Goal: Task Accomplishment & Management: Manage account settings

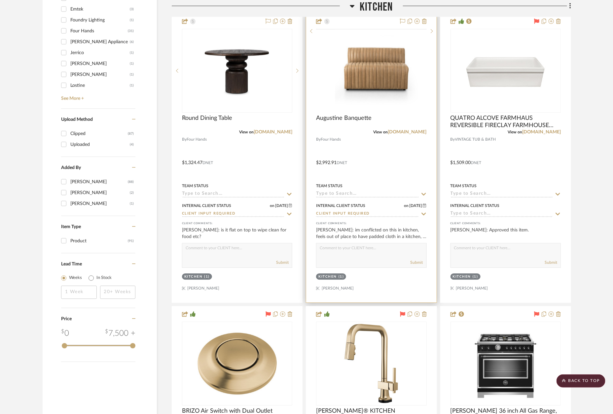
scroll to position [799, 0]
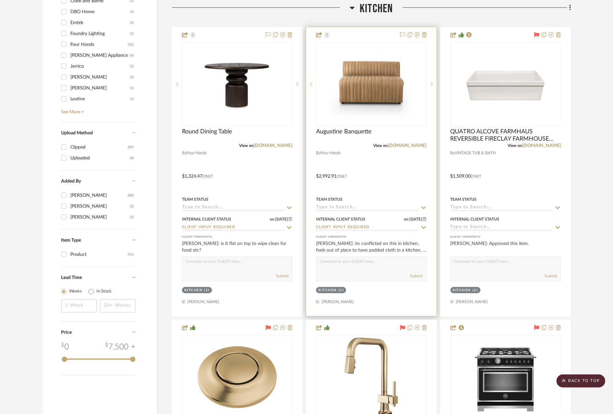
click at [356, 32] on div at bounding box center [371, 171] width 130 height 289
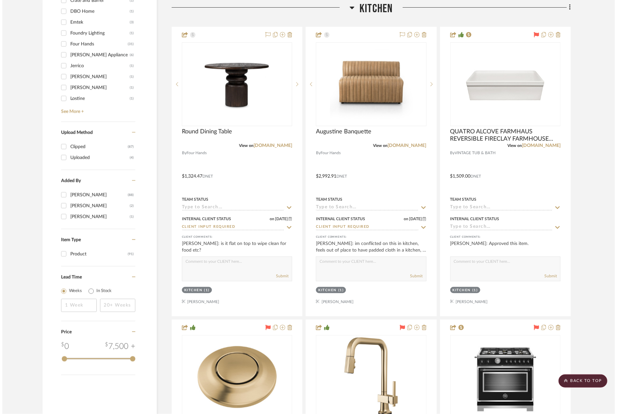
scroll to position [0, 0]
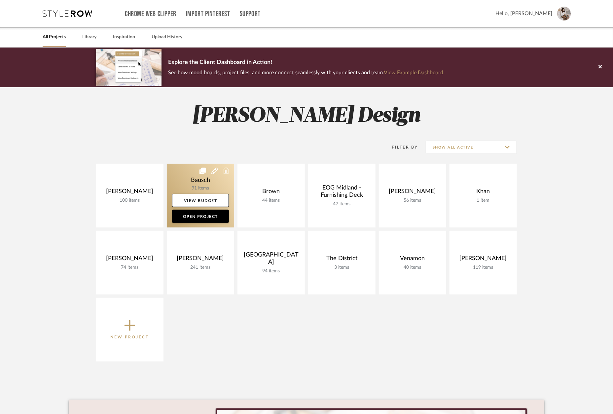
click at [206, 184] on link at bounding box center [200, 196] width 67 height 64
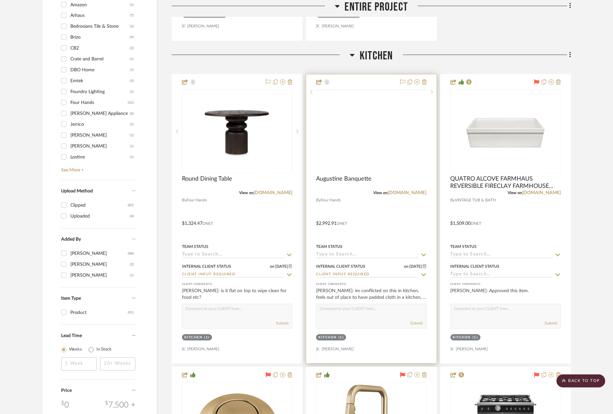
scroll to position [739, 0]
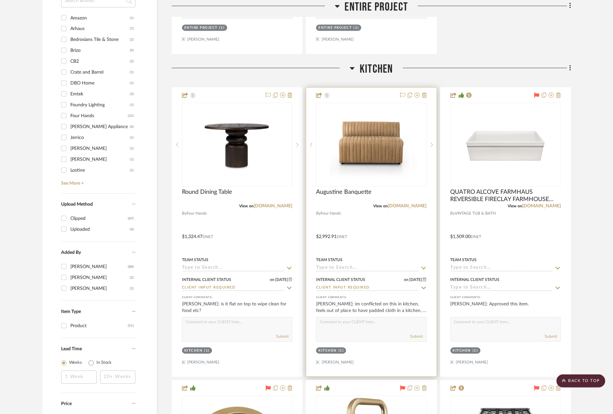
click at [378, 95] on div at bounding box center [371, 232] width 130 height 289
click at [368, 89] on div at bounding box center [371, 232] width 130 height 289
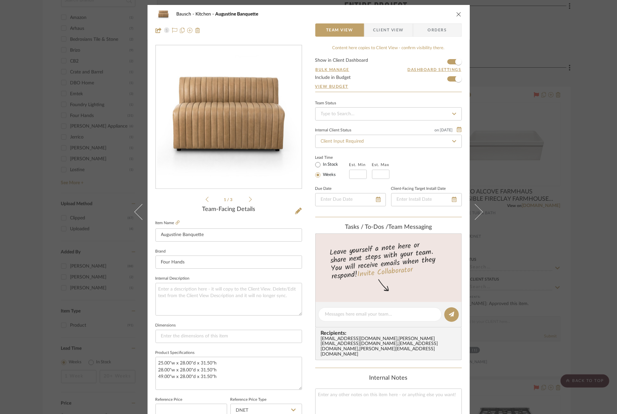
scroll to position [0, 0]
click at [393, 30] on span "Client View" at bounding box center [388, 29] width 30 height 13
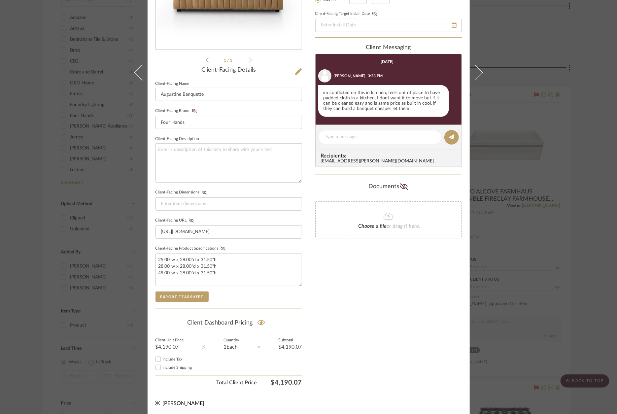
scroll to position [136, 0]
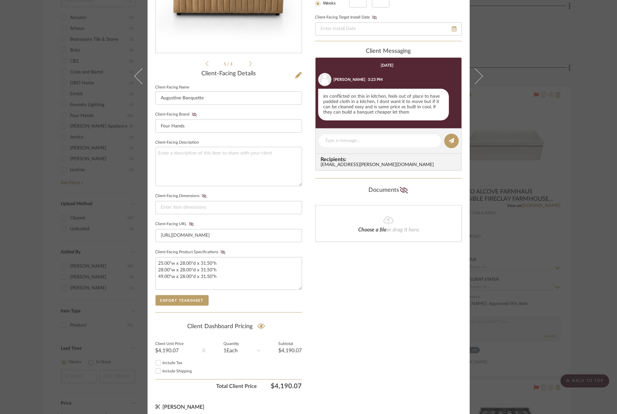
click at [588, 100] on div "Bausch Kitchen Augustine Banquette Team View Client View Orders 1 / 3 Client-Fa…" at bounding box center [308, 207] width 617 height 414
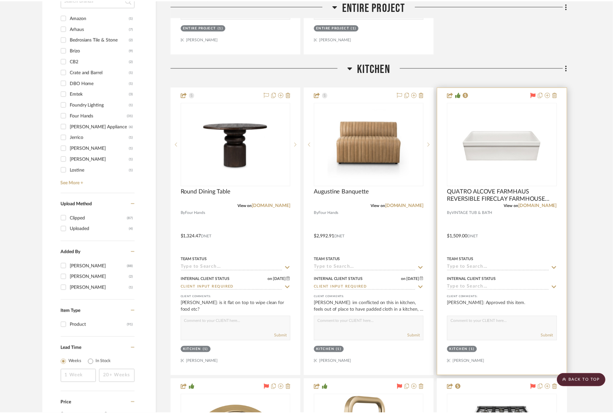
scroll to position [739, 0]
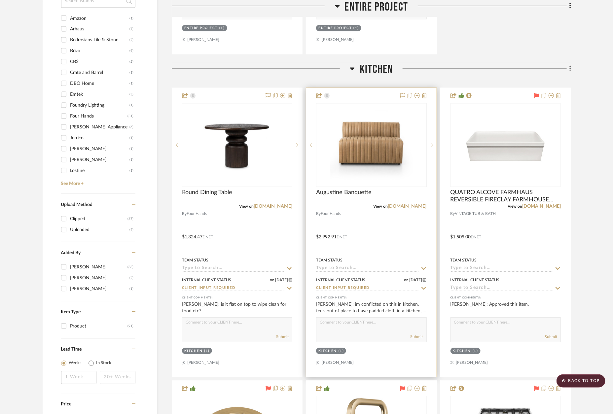
click at [362, 93] on div at bounding box center [371, 232] width 130 height 289
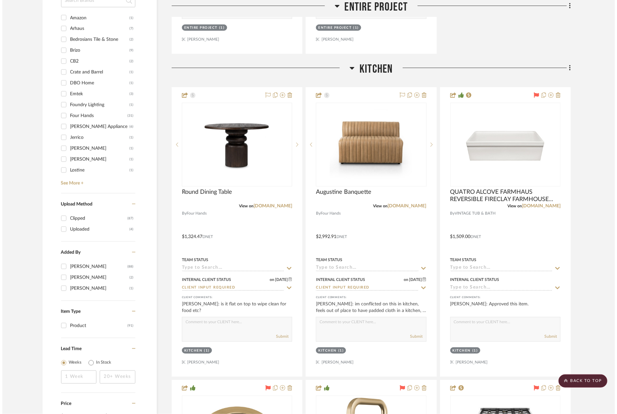
scroll to position [0, 0]
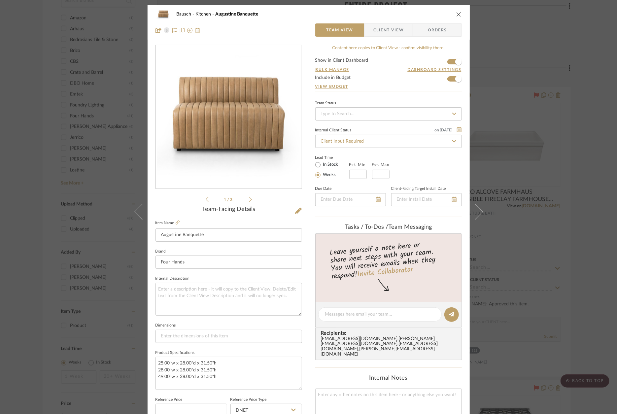
click at [595, 135] on div "Bausch Kitchen Augustine Banquette Team View Client View Orders 1 / 3 Team-Faci…" at bounding box center [308, 207] width 617 height 414
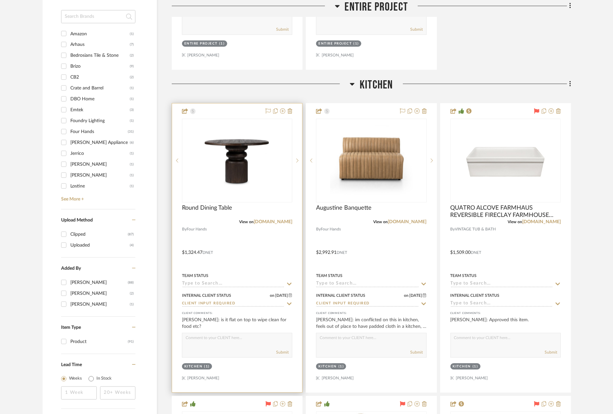
scroll to position [724, 0]
click at [238, 108] on div at bounding box center [237, 247] width 130 height 289
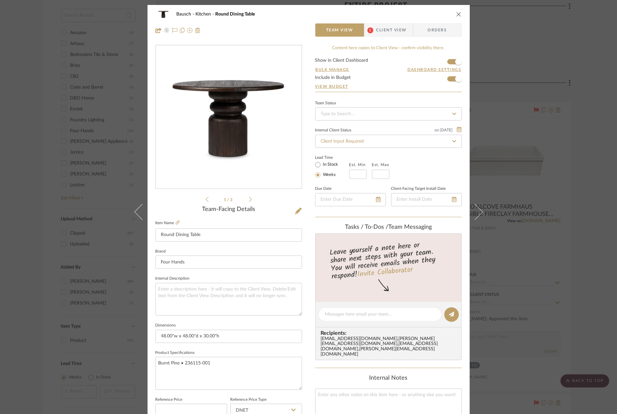
scroll to position [0, 0]
click at [569, 129] on div "Bausch Kitchen Round Dining Table Team View 1 Client View Orders 1 / 3 Team-Fac…" at bounding box center [308, 207] width 617 height 414
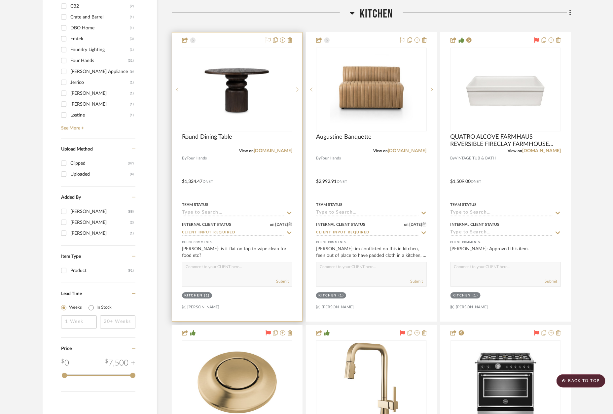
scroll to position [794, 0]
click at [243, 41] on div at bounding box center [237, 177] width 130 height 289
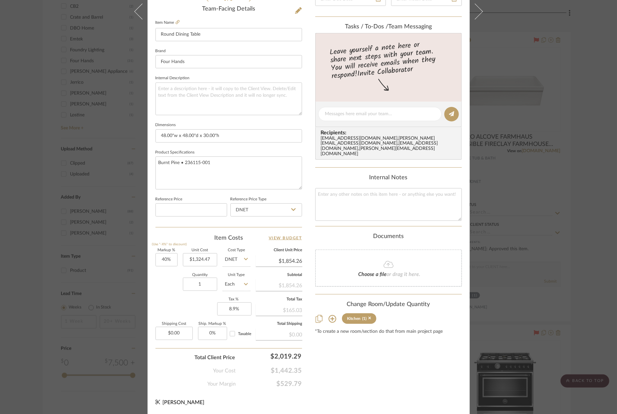
scroll to position [200, 0]
click at [196, 260] on input "1324.47" at bounding box center [200, 260] width 34 height 13
drag, startPoint x: 196, startPoint y: 259, endPoint x: 207, endPoint y: 261, distance: 11.3
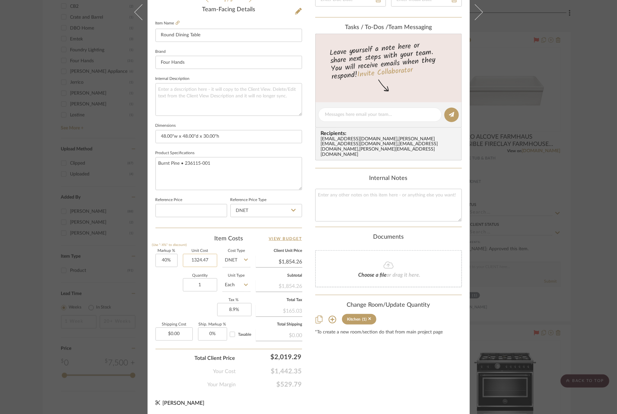
click at [196, 259] on input "1324.47" at bounding box center [200, 260] width 34 height 13
click at [194, 258] on input "1324.47" at bounding box center [200, 260] width 34 height 13
click at [197, 259] on input "1324.47" at bounding box center [200, 260] width 34 height 13
type input "$1,484.47"
click at [199, 314] on div "Markup % (Use "-X%" to discount) 40% Unit Cost $1,484.47 Cost Type DNET Client …" at bounding box center [229, 297] width 147 height 96
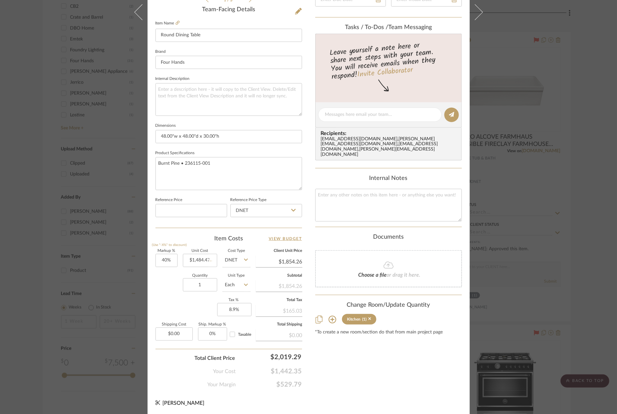
type input "$2,078.26"
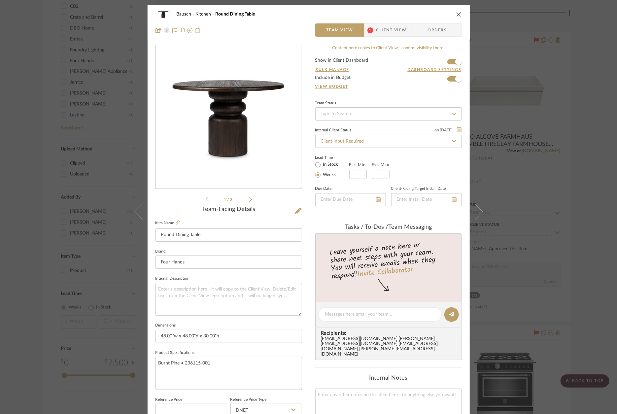
scroll to position [0, 0]
click at [457, 16] on icon "close" at bounding box center [458, 14] width 5 height 5
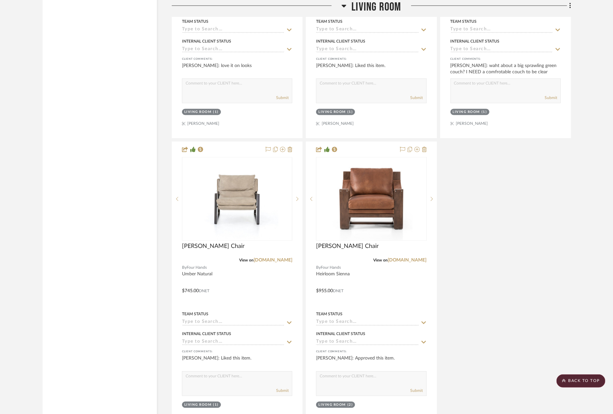
scroll to position [1961, 0]
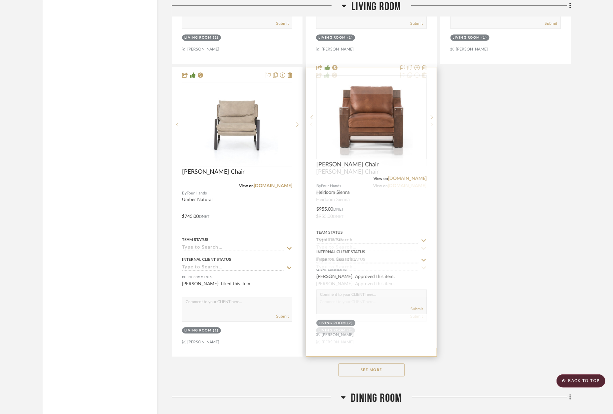
click at [412, 184] on link "[DOMAIN_NAME]" at bounding box center [407, 186] width 39 height 5
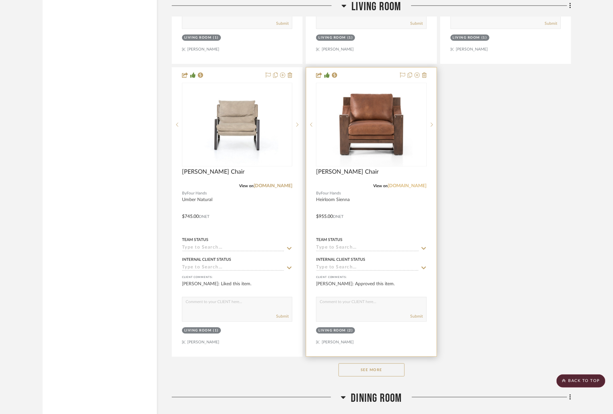
click at [414, 184] on link "[DOMAIN_NAME]" at bounding box center [407, 186] width 39 height 5
click at [378, 67] on div at bounding box center [371, 211] width 130 height 289
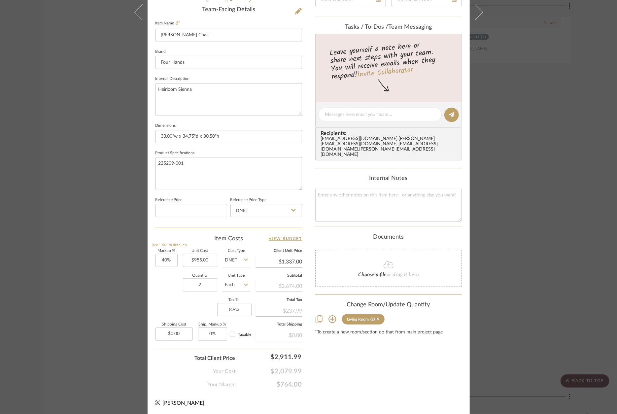
scroll to position [0, 0]
click at [208, 256] on input "955.00" at bounding box center [200, 260] width 34 height 13
click at [208, 256] on input "955.00" at bounding box center [200, 261] width 34 height 13
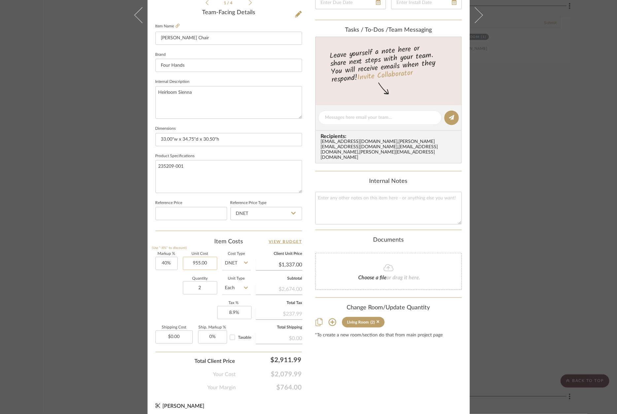
click at [208, 257] on input "955.00" at bounding box center [200, 263] width 34 height 13
type input "$1,068.61"
type input "$1,496.05"
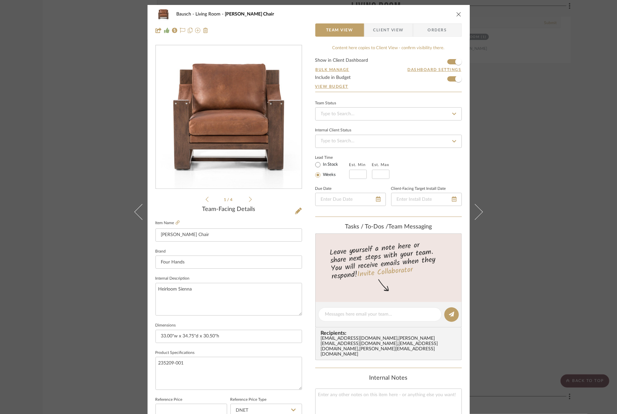
scroll to position [0, 0]
click at [590, 156] on div "Bausch Living Room Cesar Chair Team View Client View Orders 1 / 4 Team-Facing D…" at bounding box center [308, 207] width 617 height 414
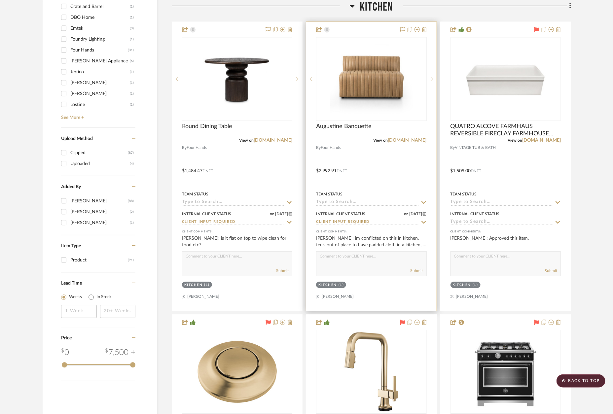
scroll to position [796, 0]
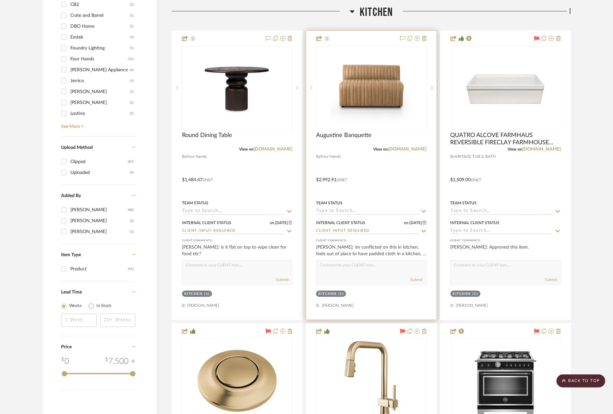
click at [375, 33] on div at bounding box center [371, 175] width 130 height 289
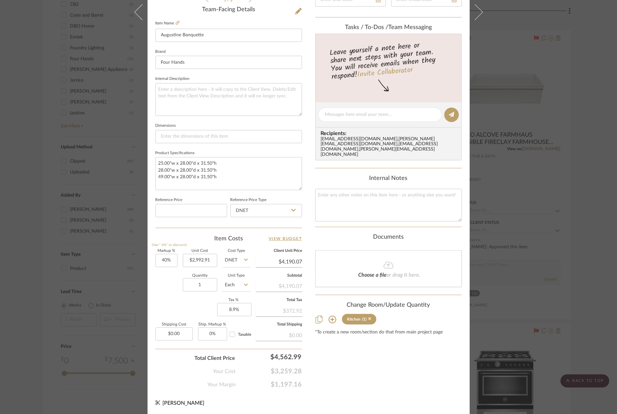
scroll to position [0, 0]
click at [198, 259] on input "2992.91" at bounding box center [200, 260] width 34 height 13
click at [194, 256] on input "2992.91" at bounding box center [200, 260] width 34 height 13
type input "$3,389.00"
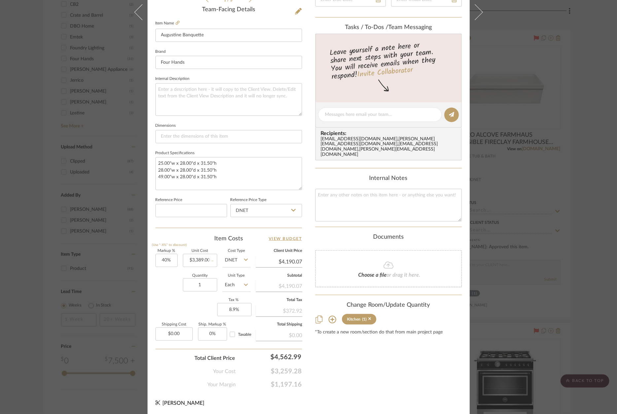
type input "$4,744.60"
click at [164, 281] on div "Quantity 1 Unit Type Each" at bounding box center [203, 285] width 95 height 23
click at [163, 261] on input "40" at bounding box center [167, 260] width 22 height 13
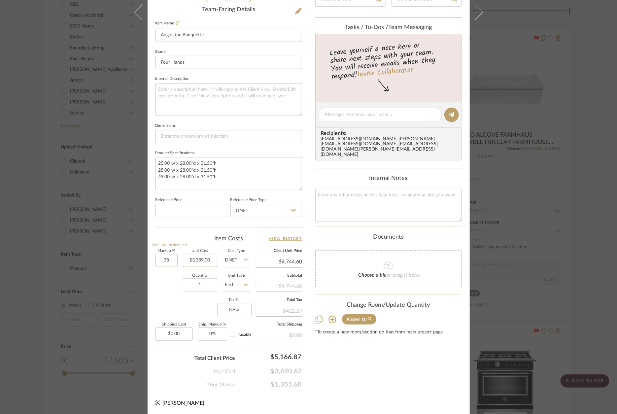
type input "38%"
type input "3389.00"
type input "$4,676.82"
type input "38"
type input "$3,389.00"
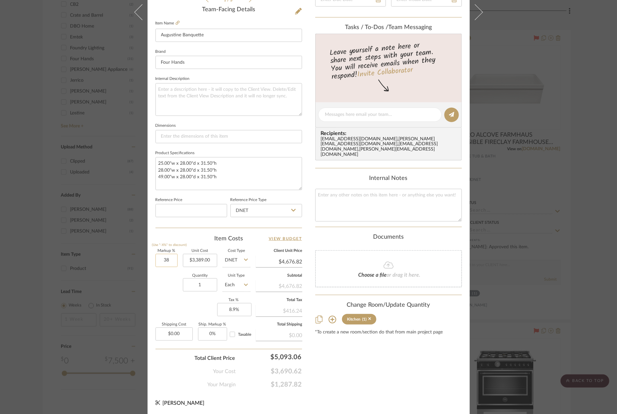
click at [164, 261] on input "38" at bounding box center [167, 260] width 22 height 13
type input "35%"
click at [370, 380] on div "Content here copies to Client View - confirm visibility there. Show in Client D…" at bounding box center [388, 117] width 147 height 544
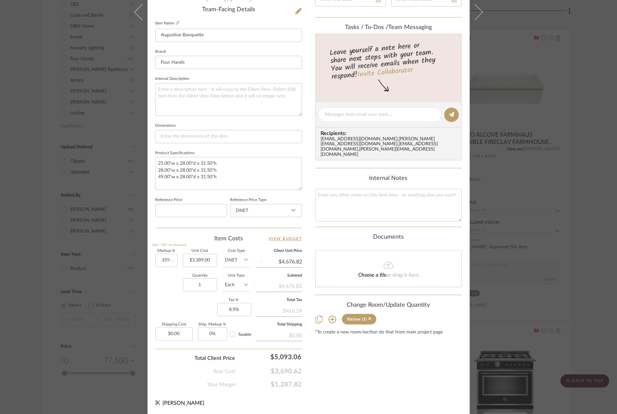
type input "$4,575.15"
click at [587, 241] on div "Bausch Kitchen Augustine Banquette Team View Client View Orders 1 / 3 Team-Faci…" at bounding box center [308, 207] width 617 height 414
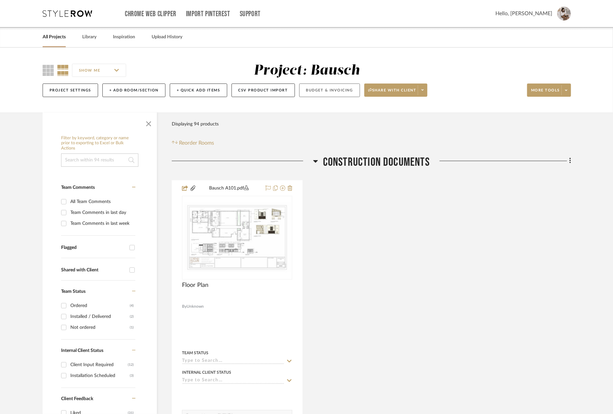
click at [338, 92] on button "Budget & Invoicing" at bounding box center [329, 91] width 61 height 14
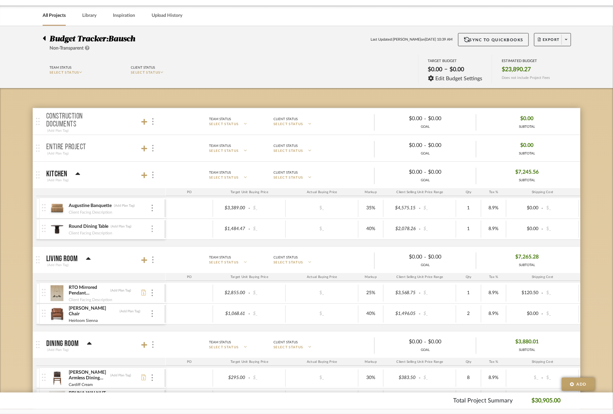
click at [152, 230] on img at bounding box center [152, 229] width 1 height 7
click at [190, 279] on span "Remove Item" at bounding box center [184, 278] width 41 height 6
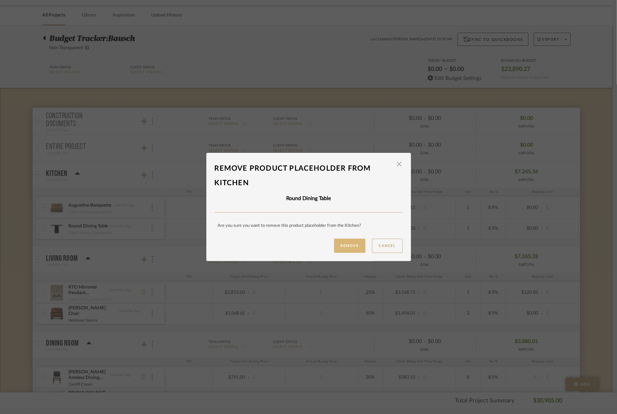
click at [344, 247] on button "Remove" at bounding box center [349, 246] width 31 height 14
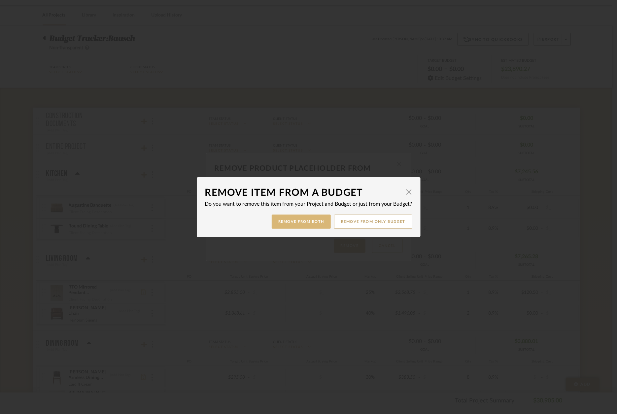
click at [286, 219] on button "Remove from Both" at bounding box center [301, 222] width 59 height 14
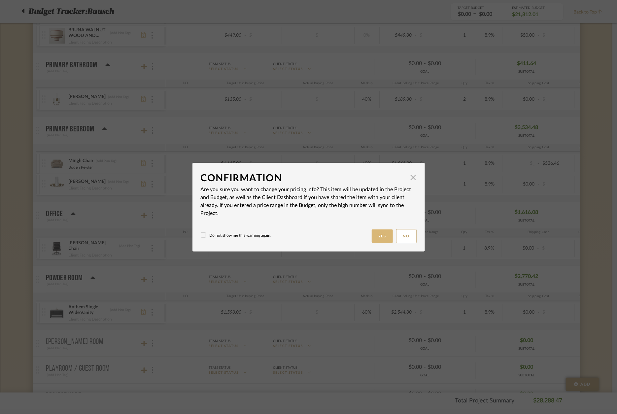
click at [375, 239] on button "Yes" at bounding box center [382, 237] width 21 height 14
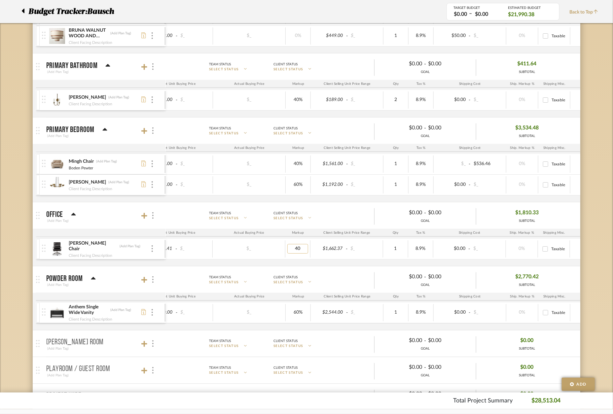
click at [300, 251] on input "40" at bounding box center [297, 249] width 21 height 10
type input "25"
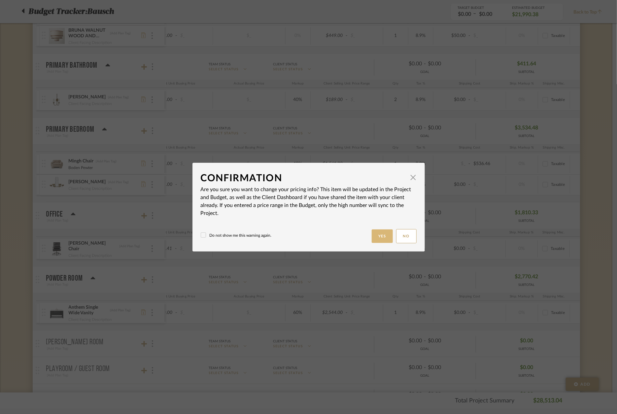
click at [375, 237] on button "Yes" at bounding box center [382, 237] width 21 height 14
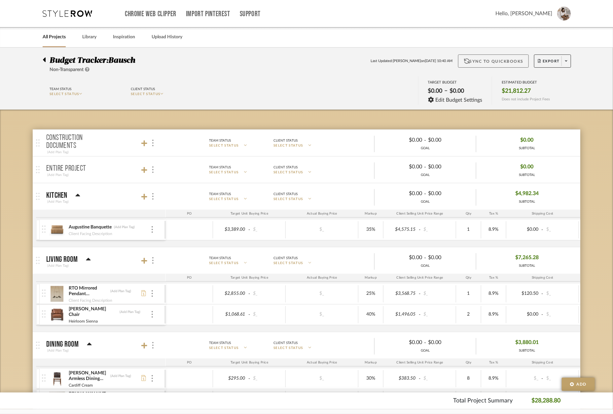
click at [509, 61] on button "Sync to QuickBooks" at bounding box center [493, 60] width 71 height 13
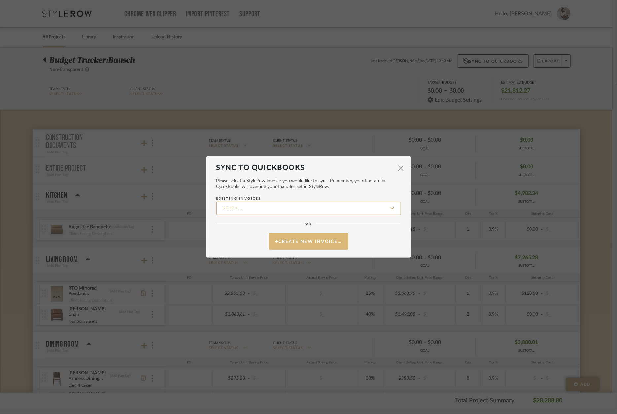
click at [290, 239] on button "Create New Invoice…" at bounding box center [308, 241] width 79 height 17
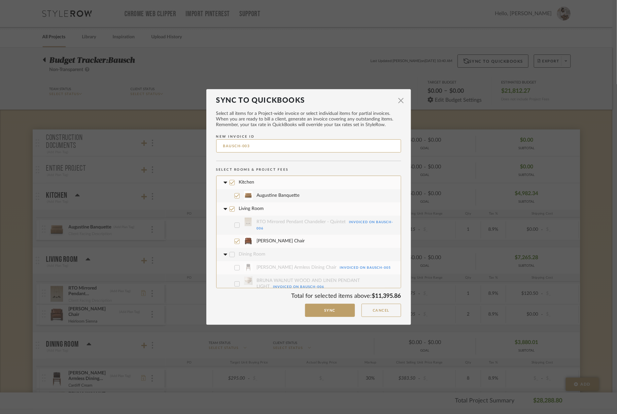
click at [281, 148] on input "BAUSCH-003" at bounding box center [308, 145] width 185 height 13
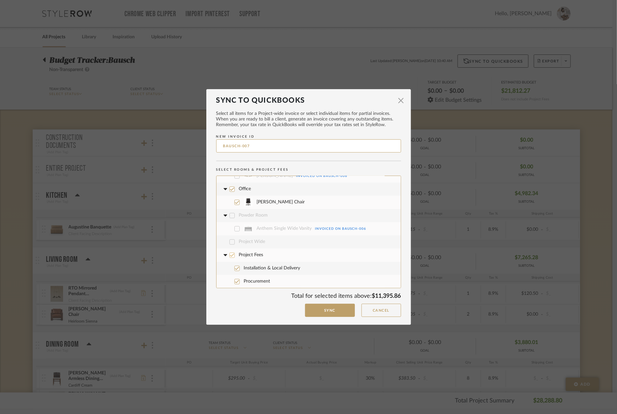
type input "BAUSCH-007"
click at [252, 255] on span "Project Fees" at bounding box center [251, 255] width 24 height 5
click at [232, 279] on icon at bounding box center [232, 281] width 5 height 5
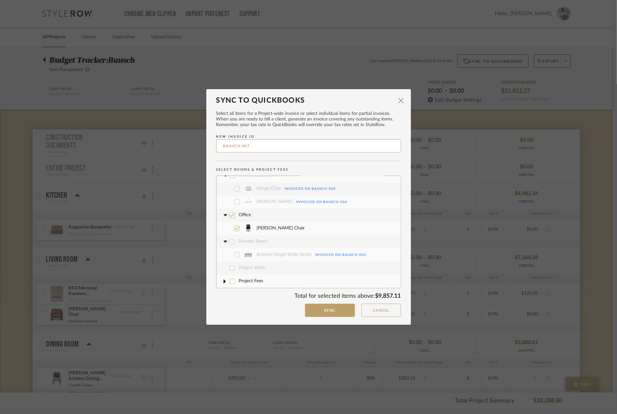
click at [232, 279] on icon at bounding box center [232, 281] width 5 height 5
click at [232, 283] on icon at bounding box center [232, 281] width 5 height 5
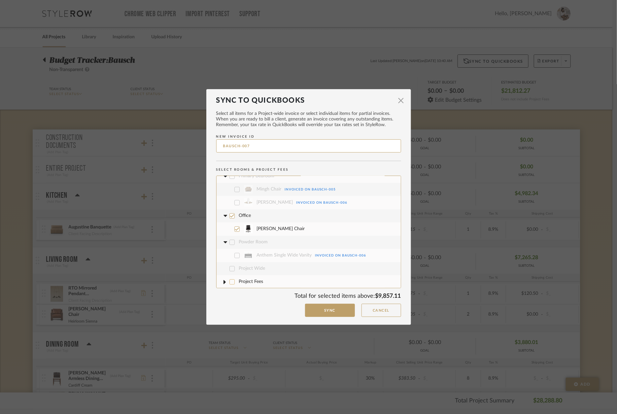
click at [231, 282] on icon at bounding box center [232, 282] width 5 height 5
click at [243, 282] on span "Project Fees" at bounding box center [251, 281] width 24 height 5
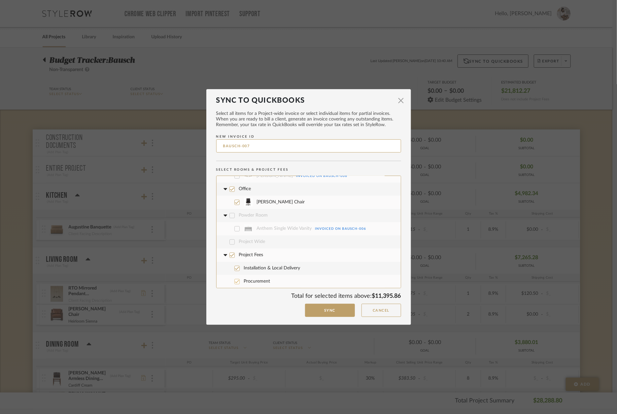
click at [235, 281] on icon at bounding box center [237, 281] width 5 height 5
click at [236, 282] on icon at bounding box center [237, 281] width 5 height 5
click at [256, 281] on span "Procurement" at bounding box center [320, 281] width 152 height 13
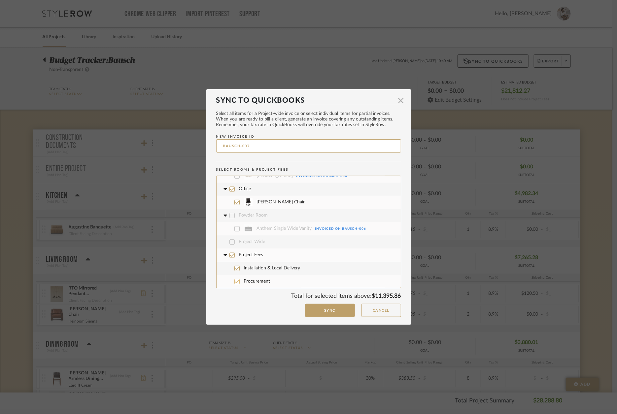
click at [256, 281] on span "Procurement" at bounding box center [320, 281] width 152 height 13
click at [328, 310] on button "Sync" at bounding box center [330, 311] width 50 height 14
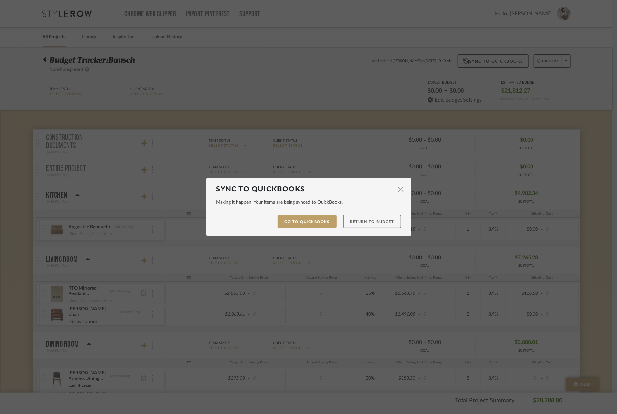
click at [366, 221] on button "Return to Budget" at bounding box center [372, 222] width 58 height 14
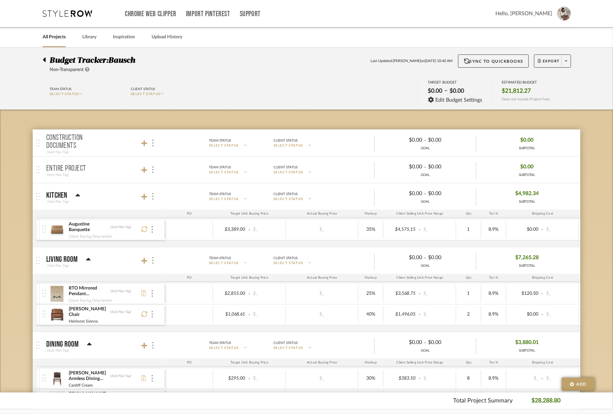
scroll to position [0, 0]
